Goal: Task Accomplishment & Management: Complete application form

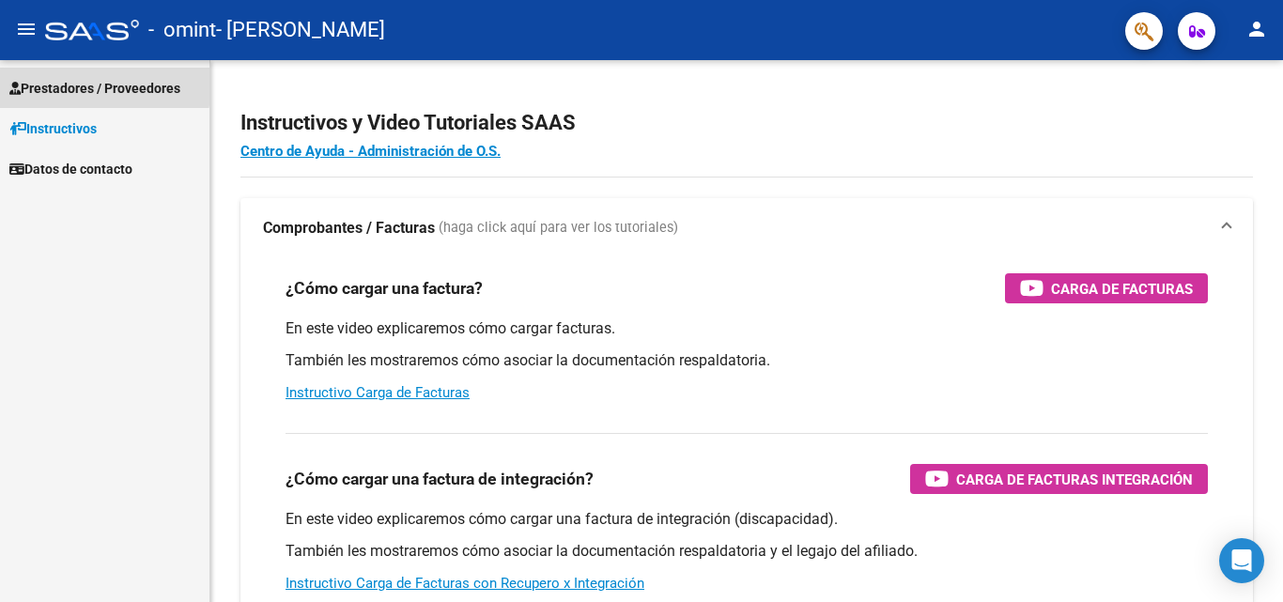
click at [87, 85] on span "Prestadores / Proveedores" at bounding box center [94, 88] width 171 height 21
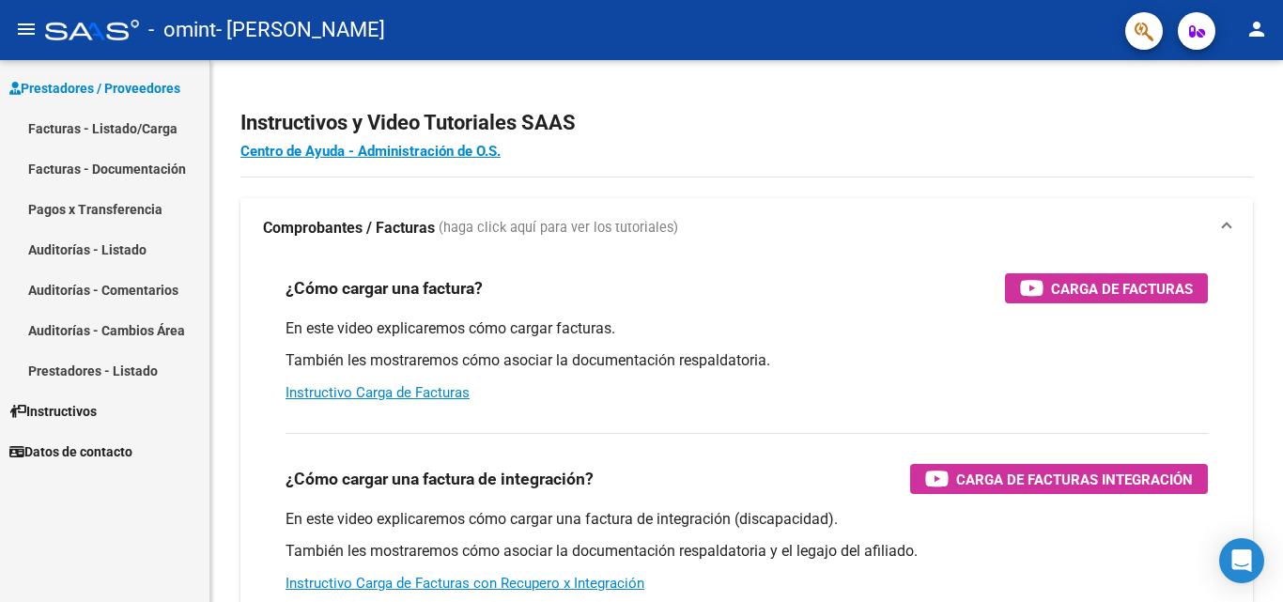
click at [93, 127] on link "Facturas - Listado/Carga" at bounding box center [104, 128] width 209 height 40
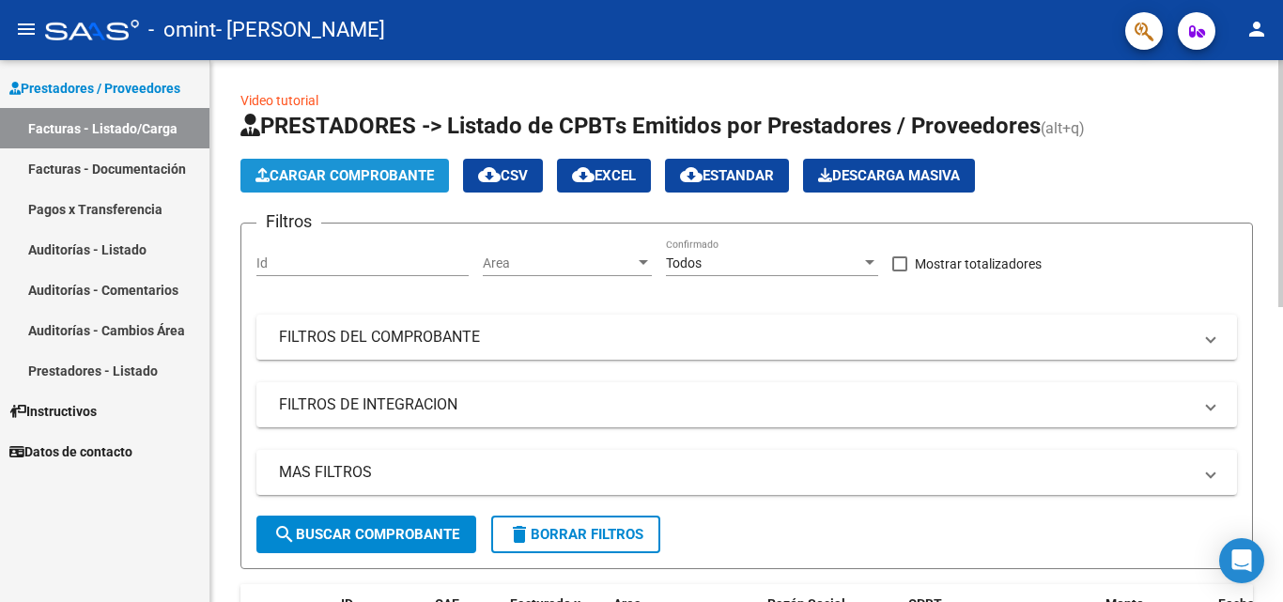
click at [380, 181] on span "Cargar Comprobante" at bounding box center [344, 175] width 178 height 17
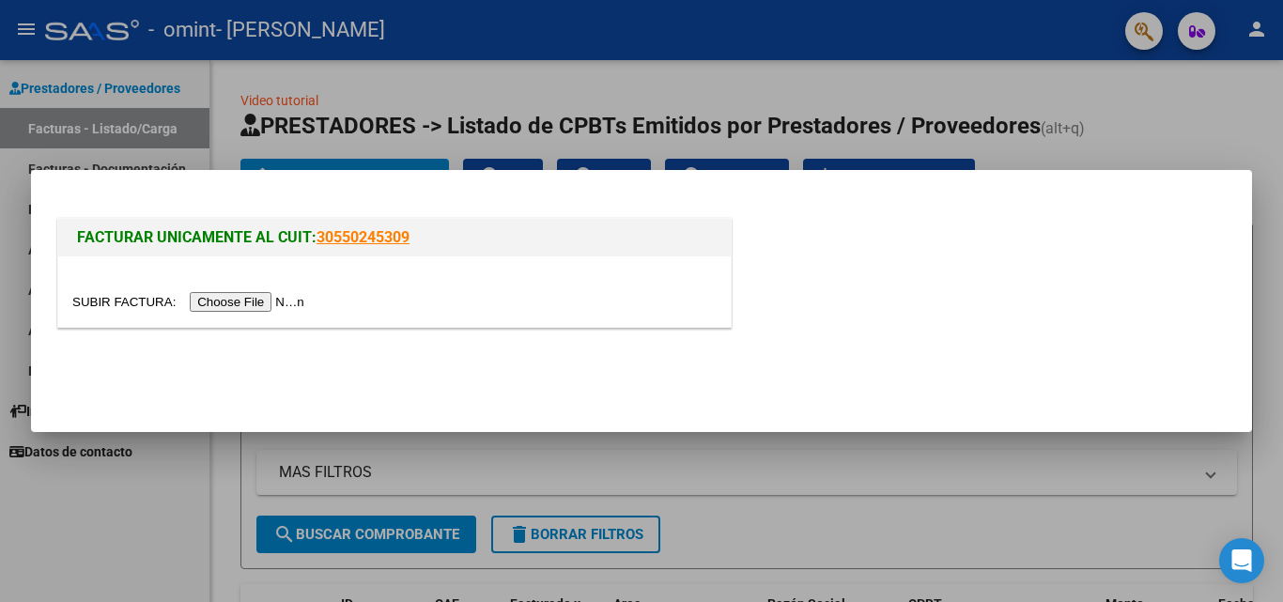
click at [271, 295] on input "file" at bounding box center [191, 302] width 238 height 20
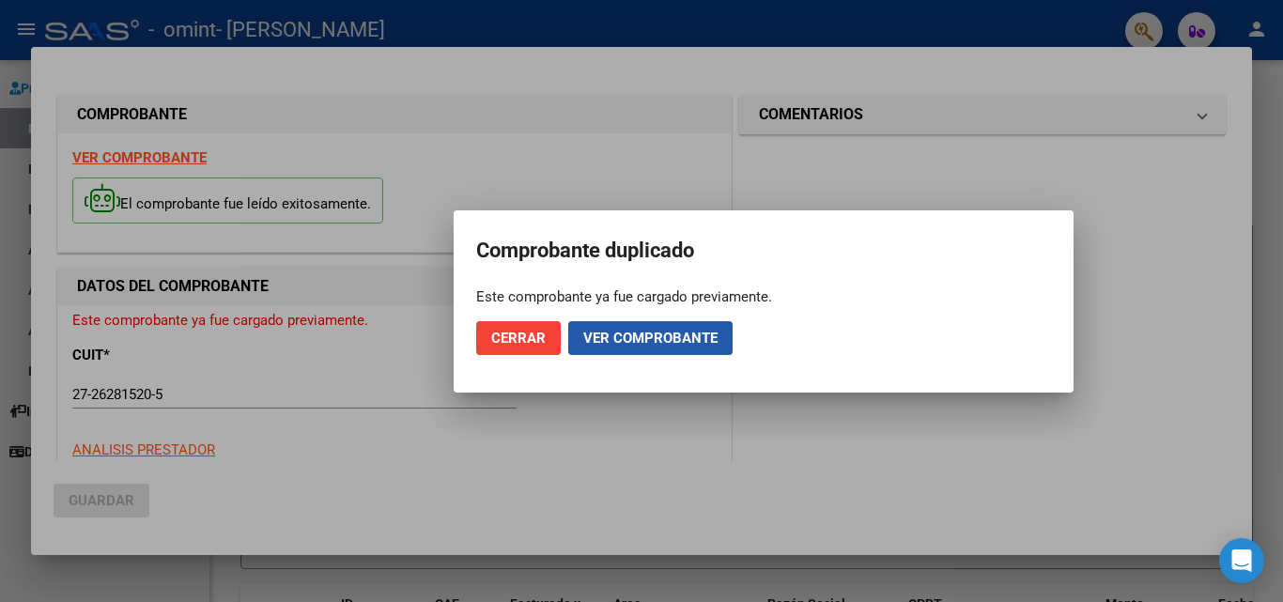
click at [689, 341] on span "Ver comprobante" at bounding box center [650, 338] width 134 height 17
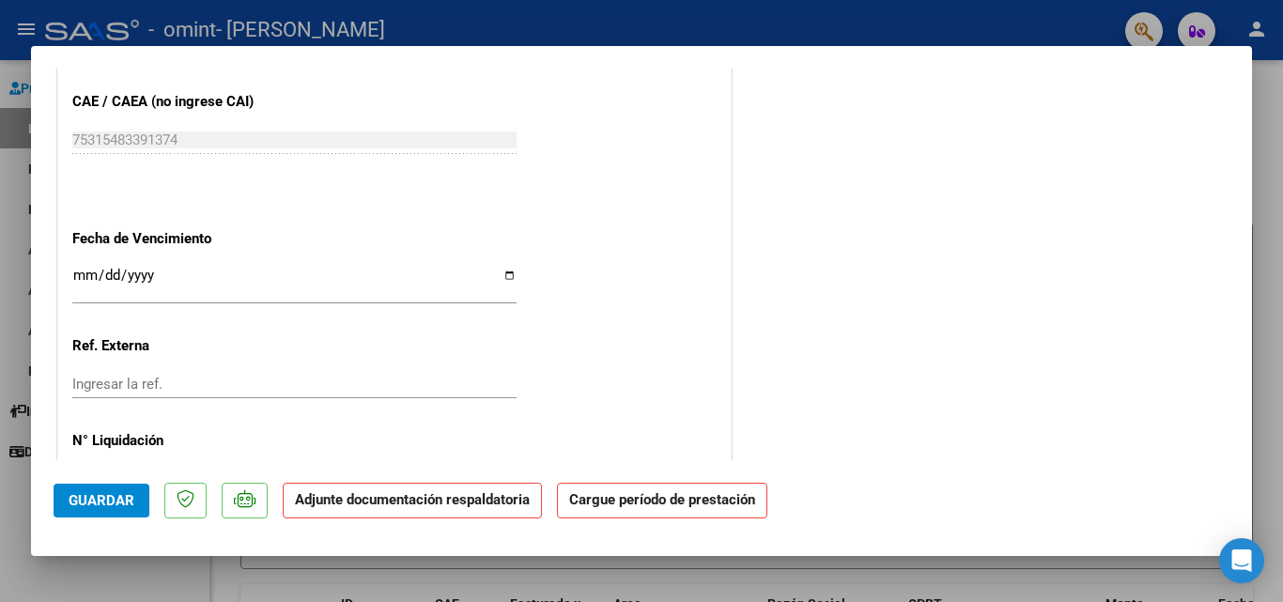
scroll to position [1220, 0]
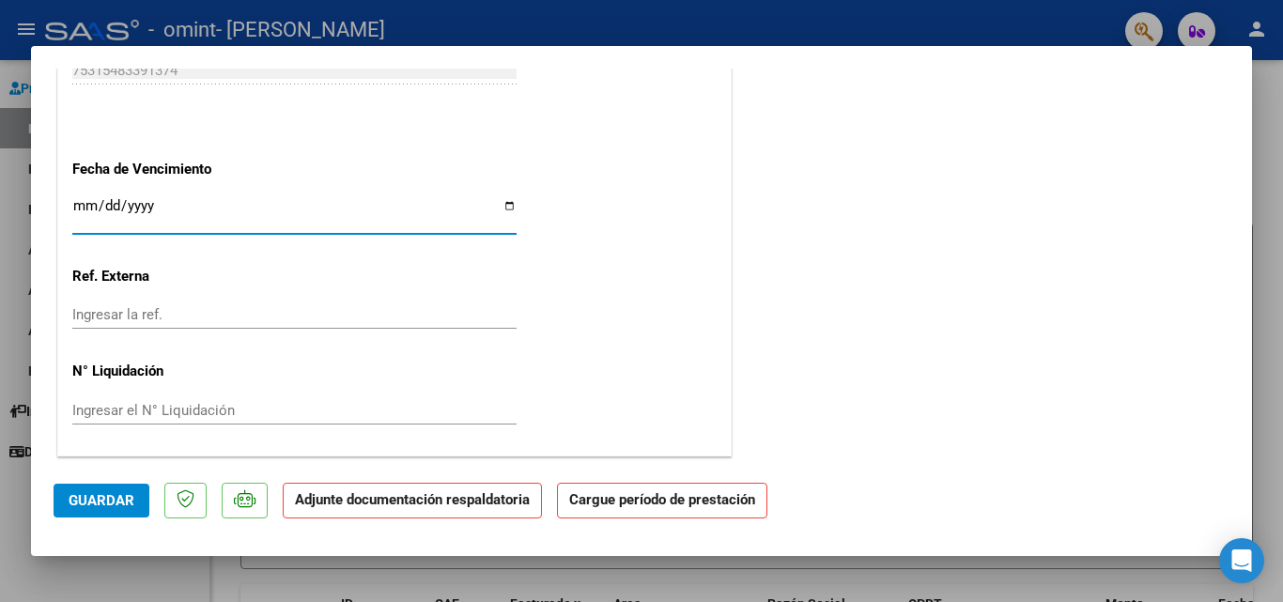
click at [510, 204] on input "Ingresar la fecha" at bounding box center [294, 213] width 444 height 30
type input "[DATE]"
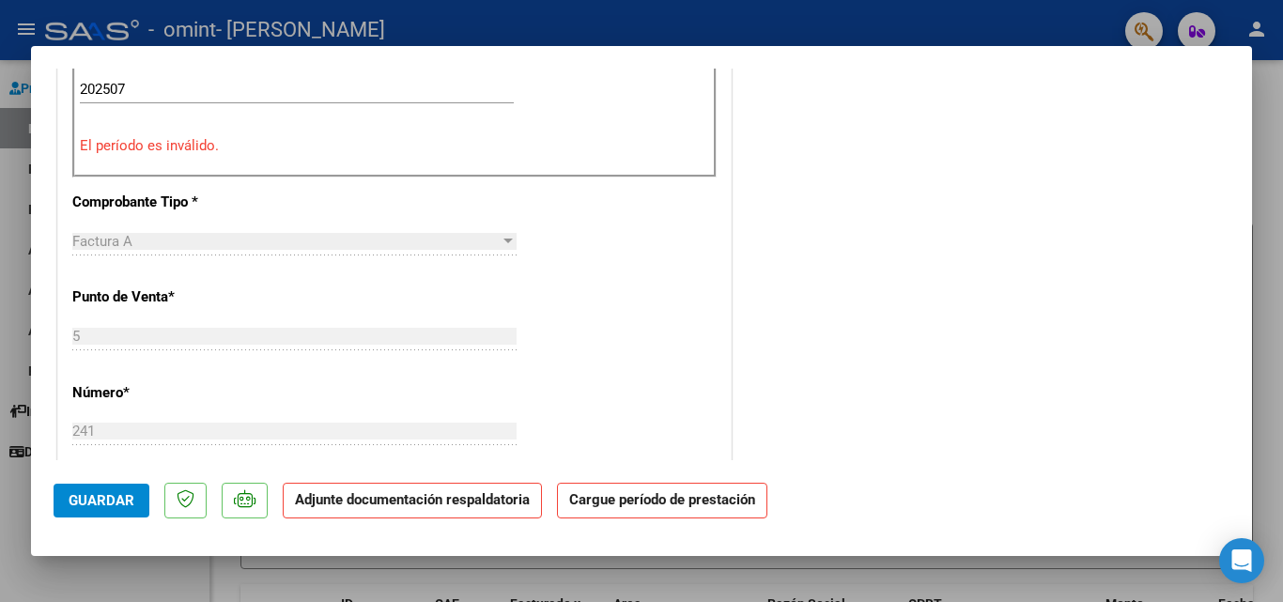
scroll to position [93, 0]
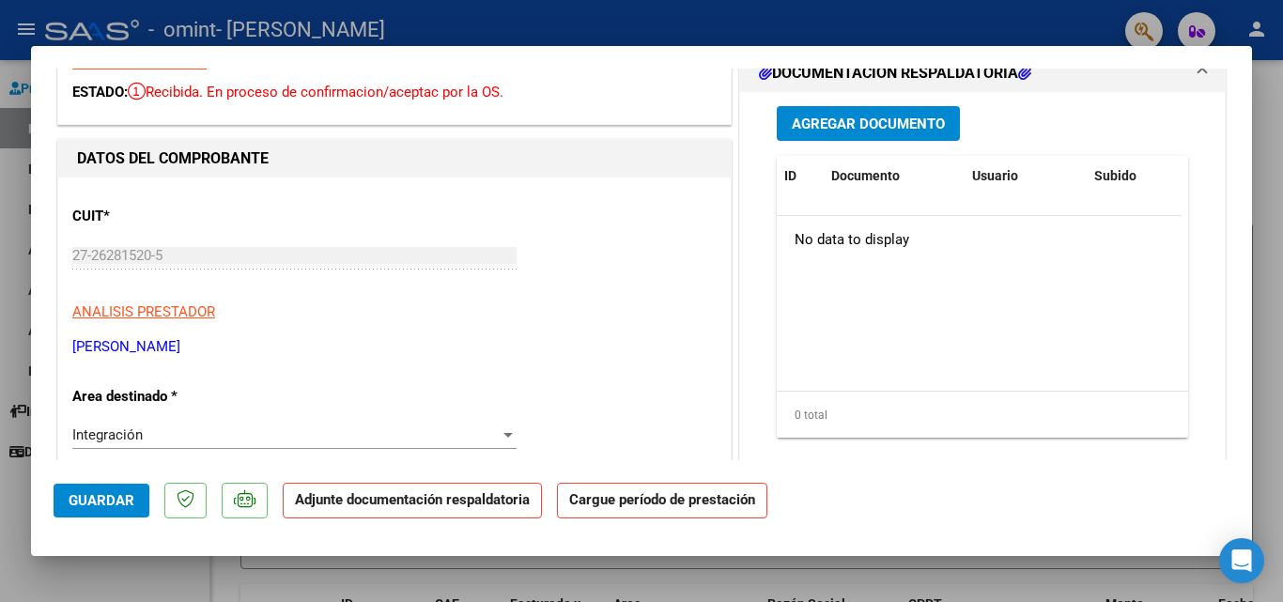
click at [874, 117] on span "Agregar Documento" at bounding box center [868, 124] width 153 height 17
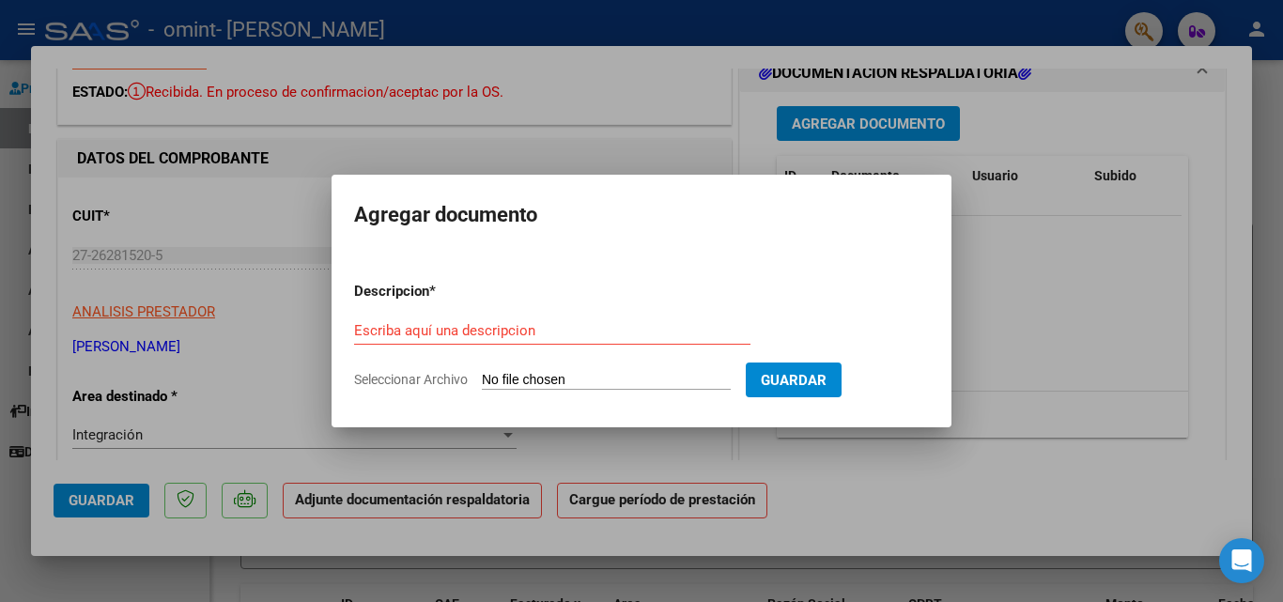
click at [426, 378] on span "Seleccionar Archivo" at bounding box center [411, 379] width 114 height 15
click at [482, 378] on input "Seleccionar Archivo" at bounding box center [606, 381] width 249 height 18
type input "C:\fakepath\Máximo muscina PLANILLA [DATE].pdf"
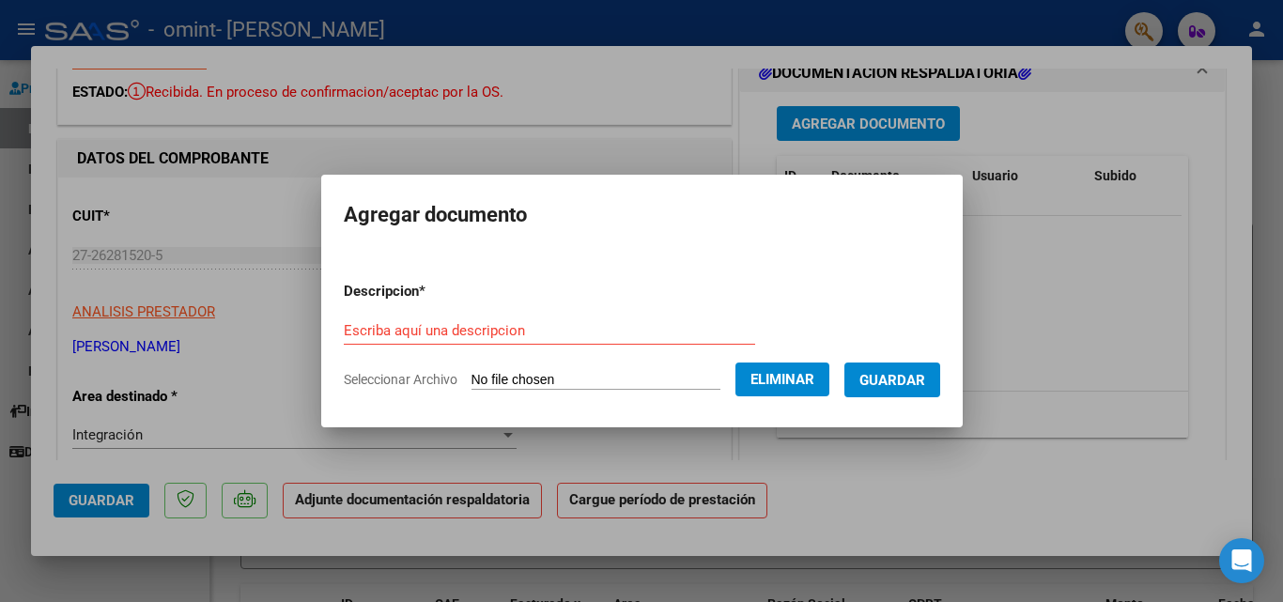
click at [362, 318] on div "Escriba aquí una descripcion" at bounding box center [549, 331] width 411 height 28
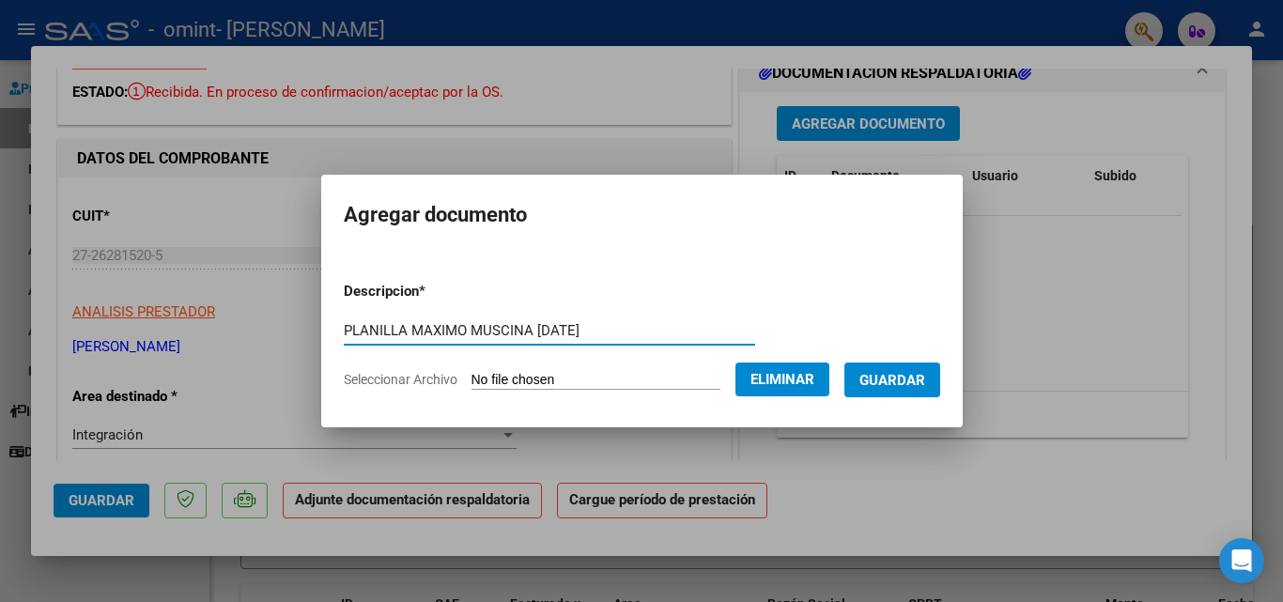
type input "PLANILLA MAXIMO MUSCINA [DATE]"
click at [925, 376] on span "Guardar" at bounding box center [892, 380] width 66 height 17
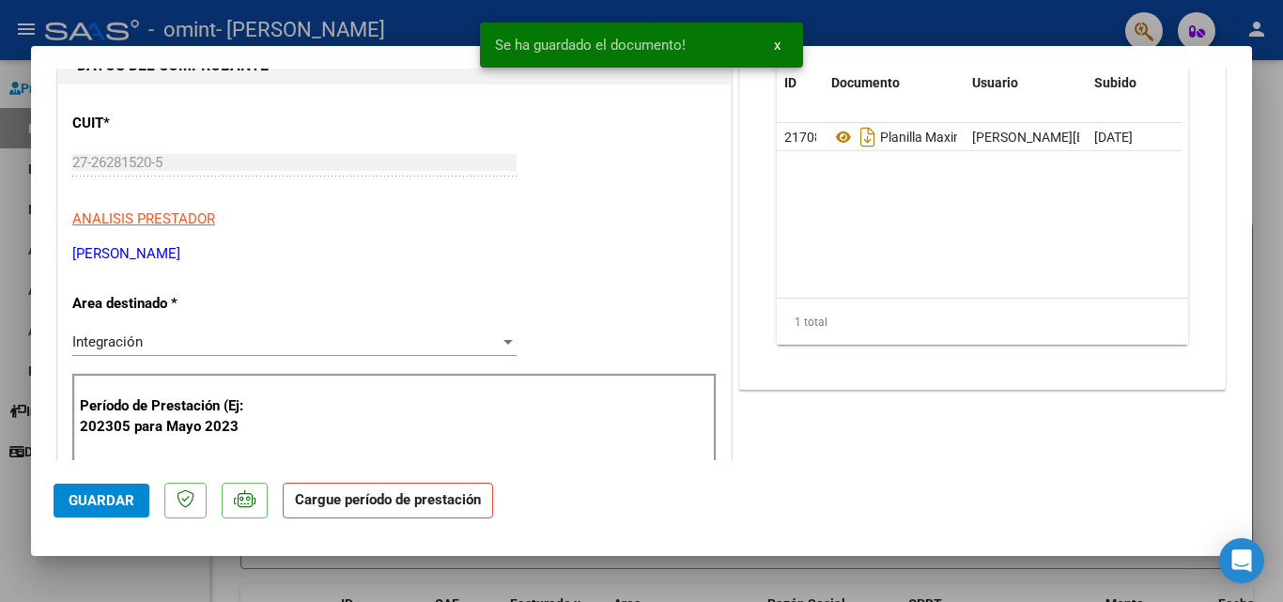
scroll to position [375, 0]
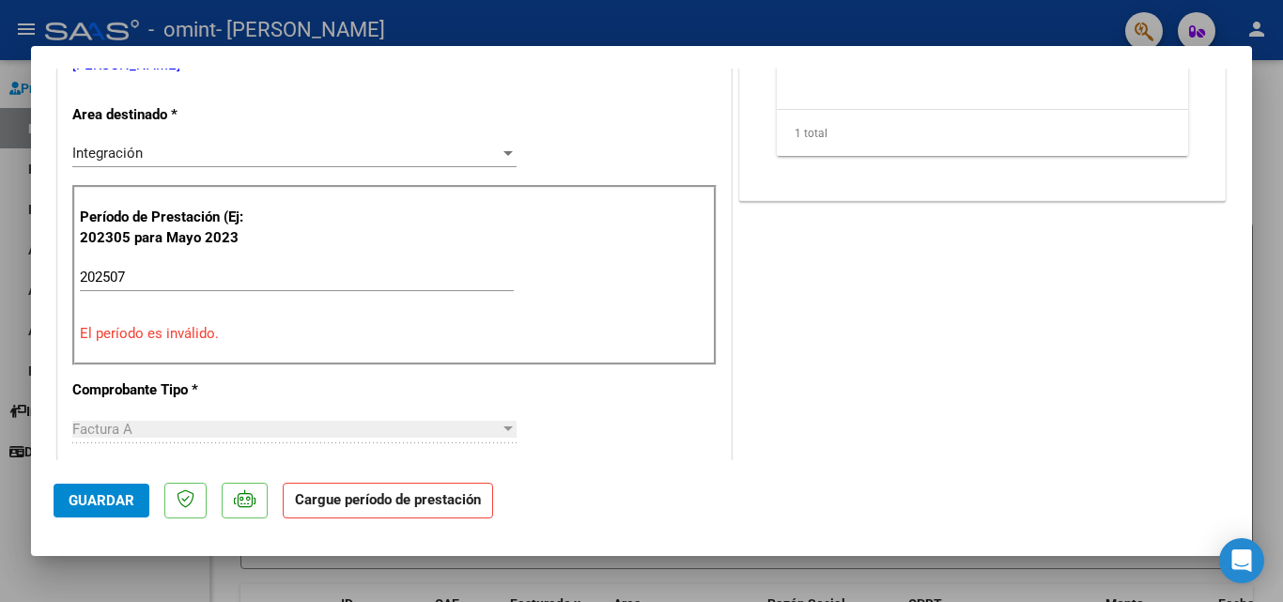
click at [146, 271] on input "202507" at bounding box center [297, 277] width 434 height 17
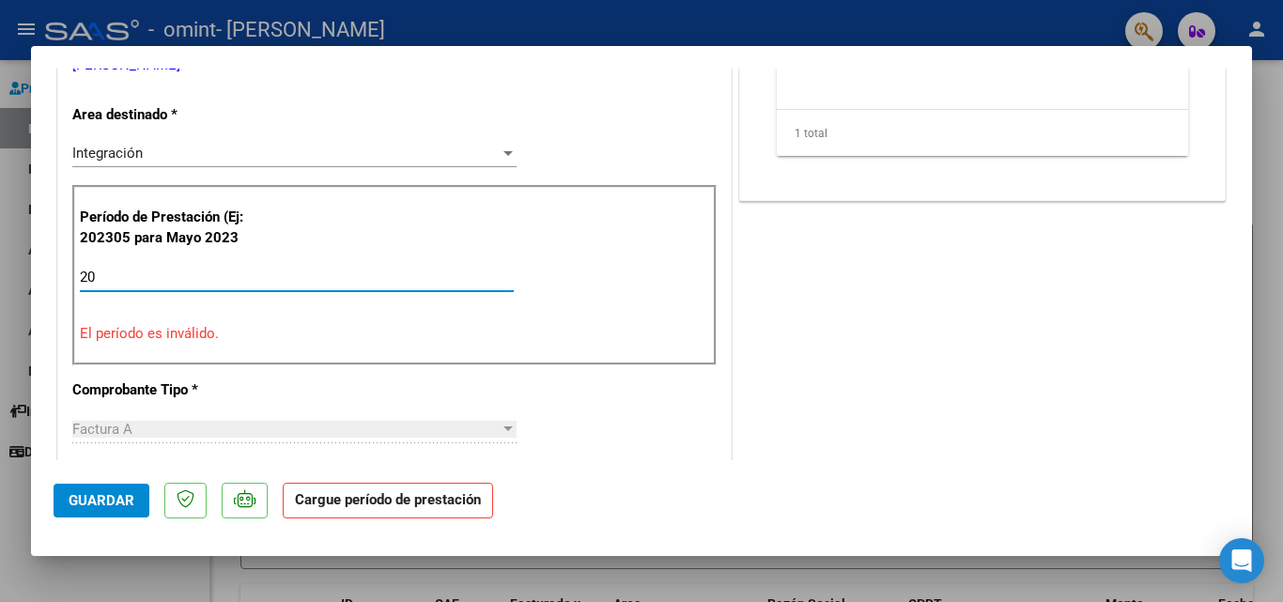
type input "2"
type input "202507"
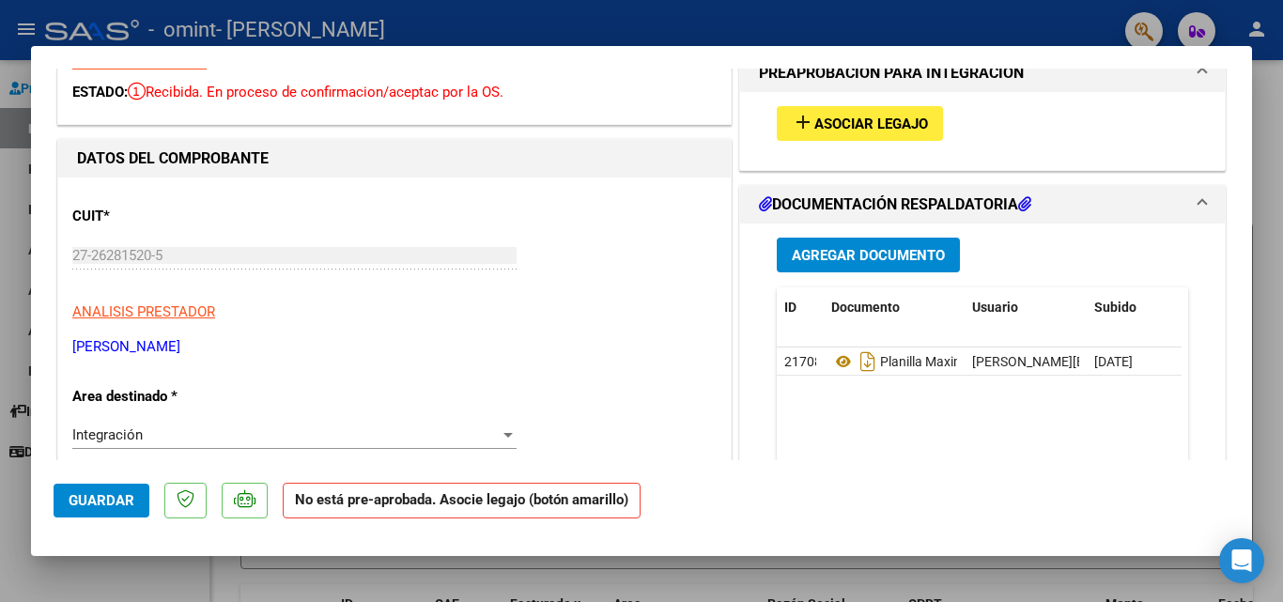
scroll to position [0, 0]
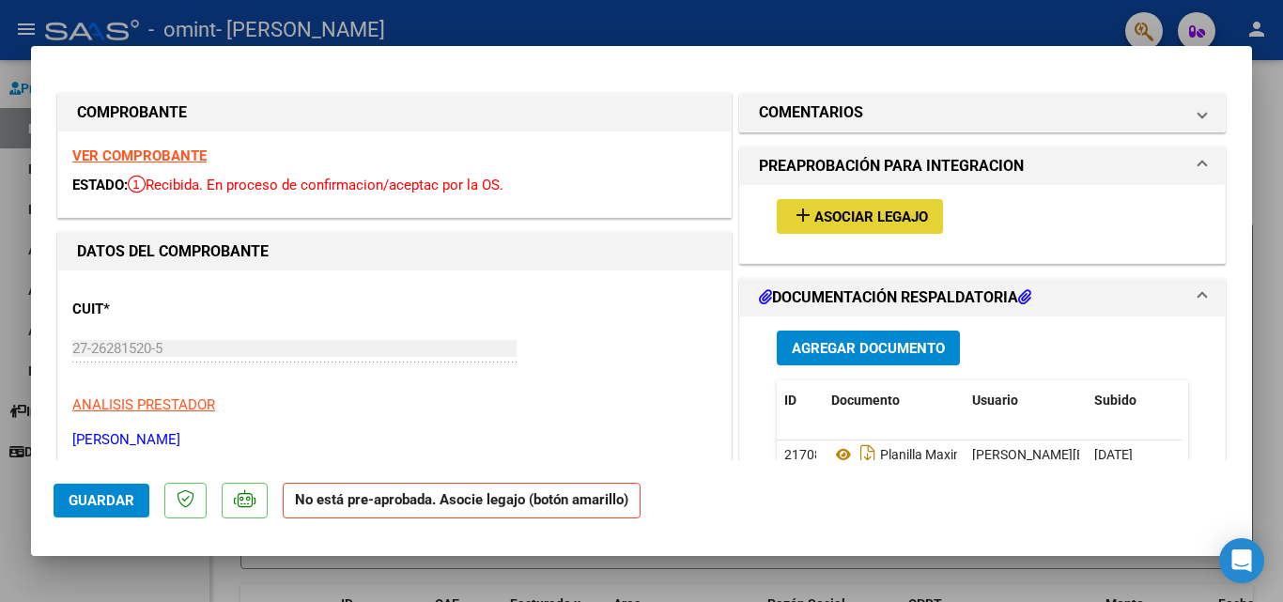
click at [900, 209] on span "Asociar Legajo" at bounding box center [871, 217] width 114 height 17
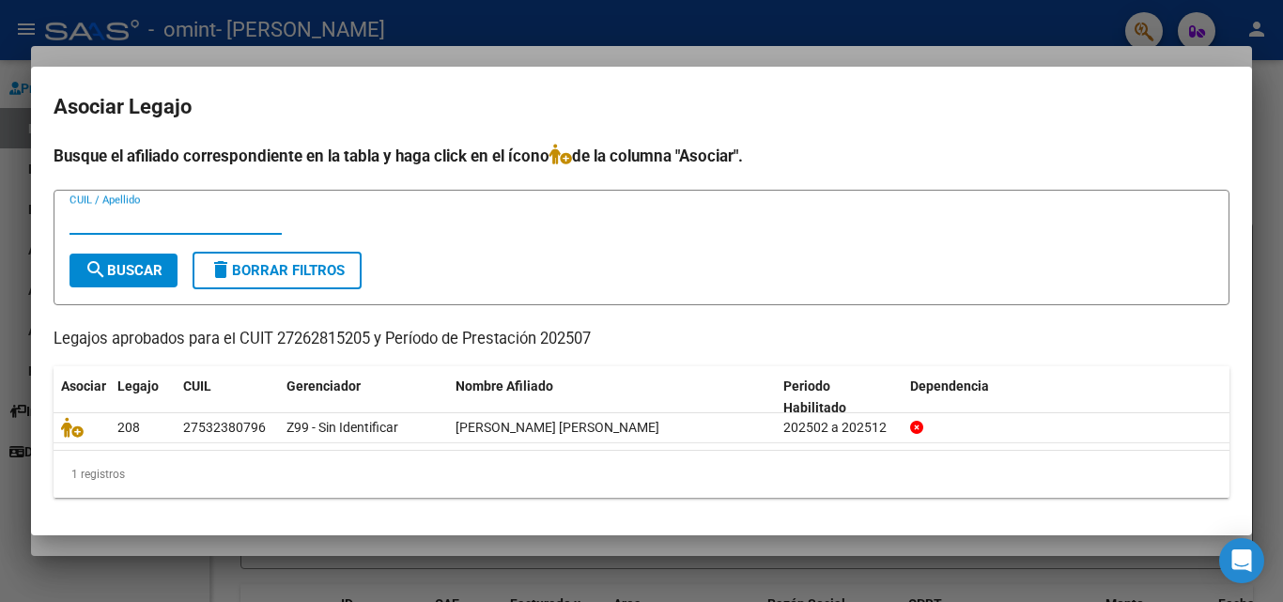
click at [932, 12] on div at bounding box center [641, 301] width 1283 height 602
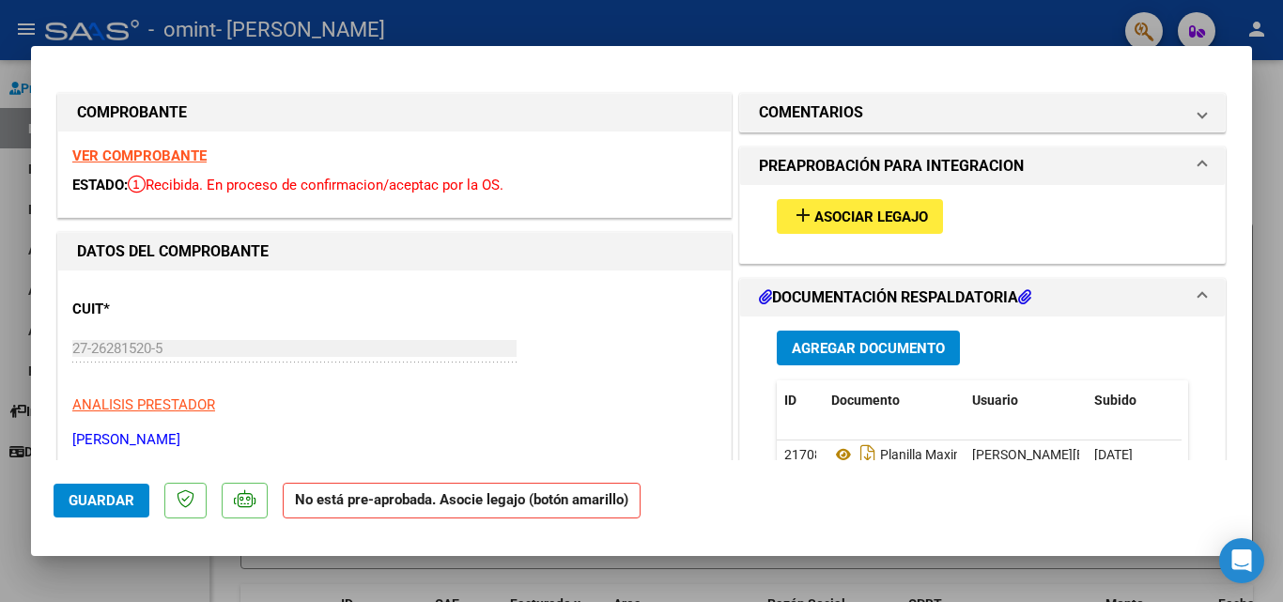
click at [475, 21] on div at bounding box center [641, 301] width 1283 height 602
type input "$ 0,00"
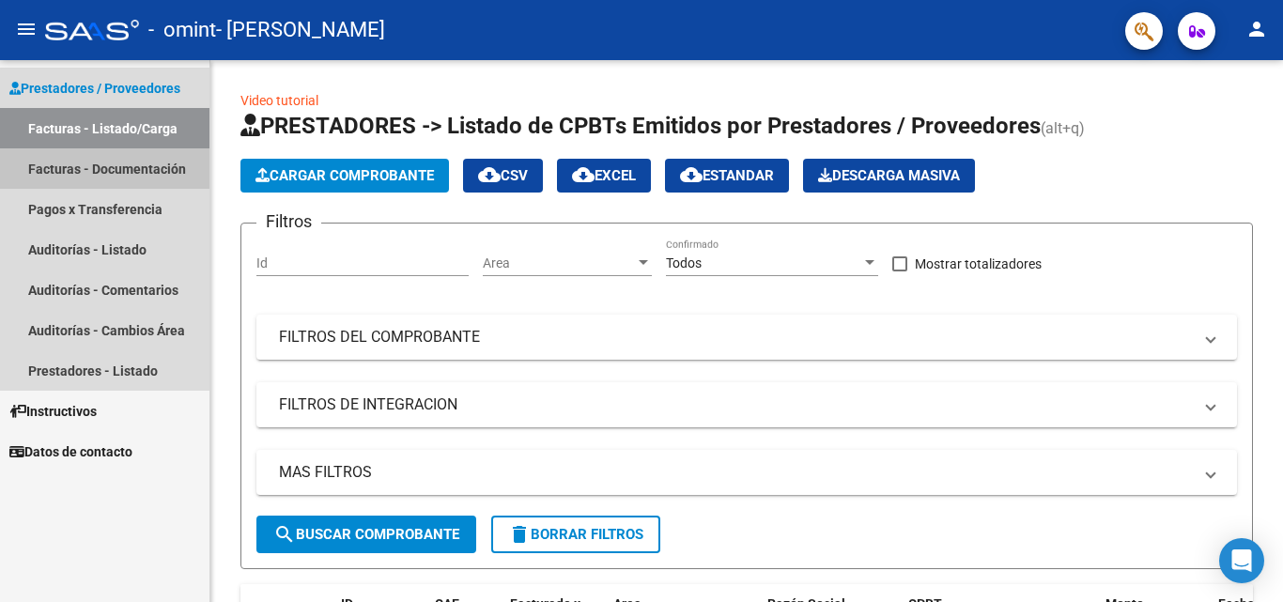
click at [138, 168] on link "Facturas - Documentación" at bounding box center [104, 168] width 209 height 40
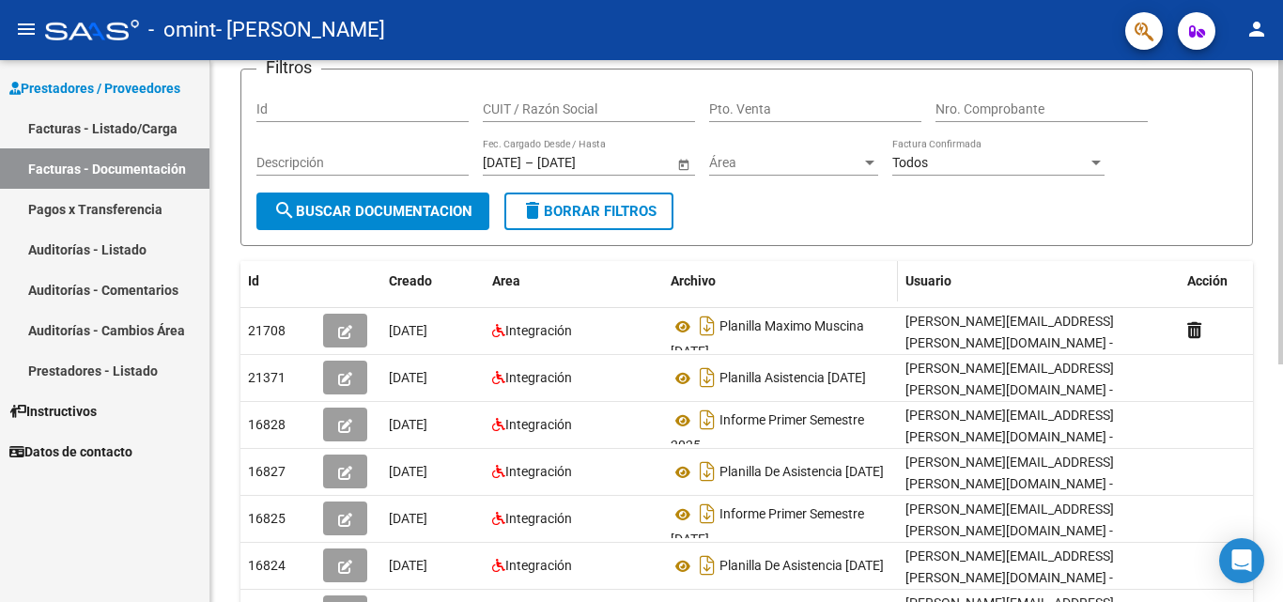
scroll to position [188, 0]
